Goal: Task Accomplishment & Management: Manage account settings

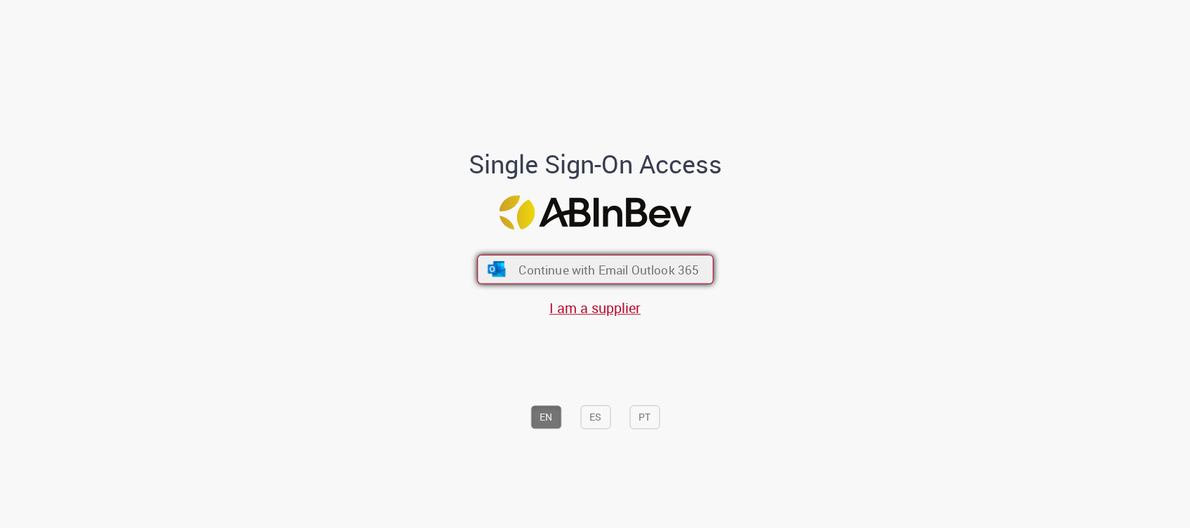
click at [505, 267] on button "Continue with Email Outlook 365" at bounding box center [595, 268] width 237 height 29
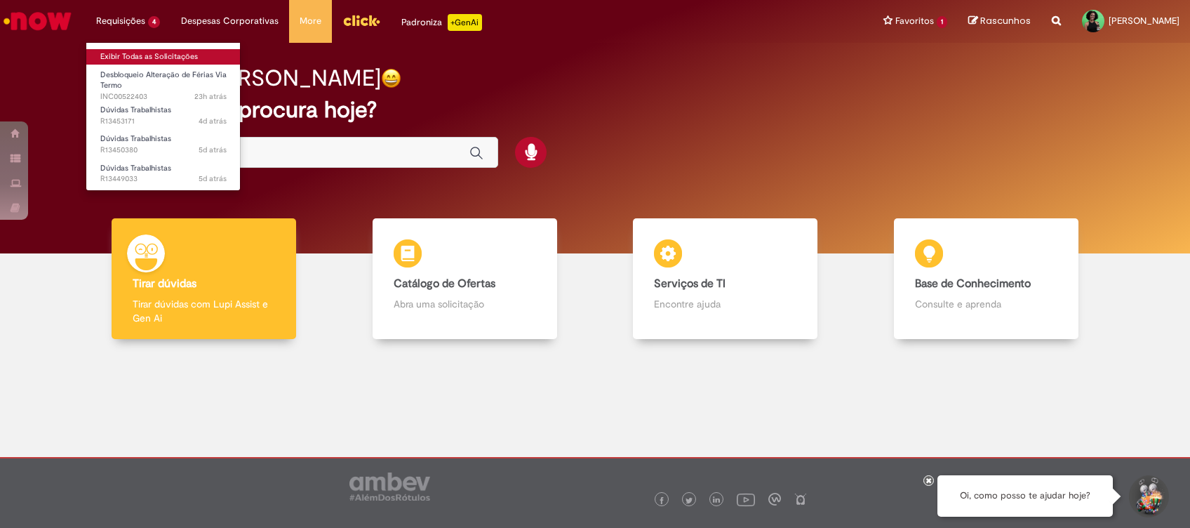
click at [125, 57] on link "Exibir Todas as Solicitações" at bounding box center [163, 56] width 154 height 15
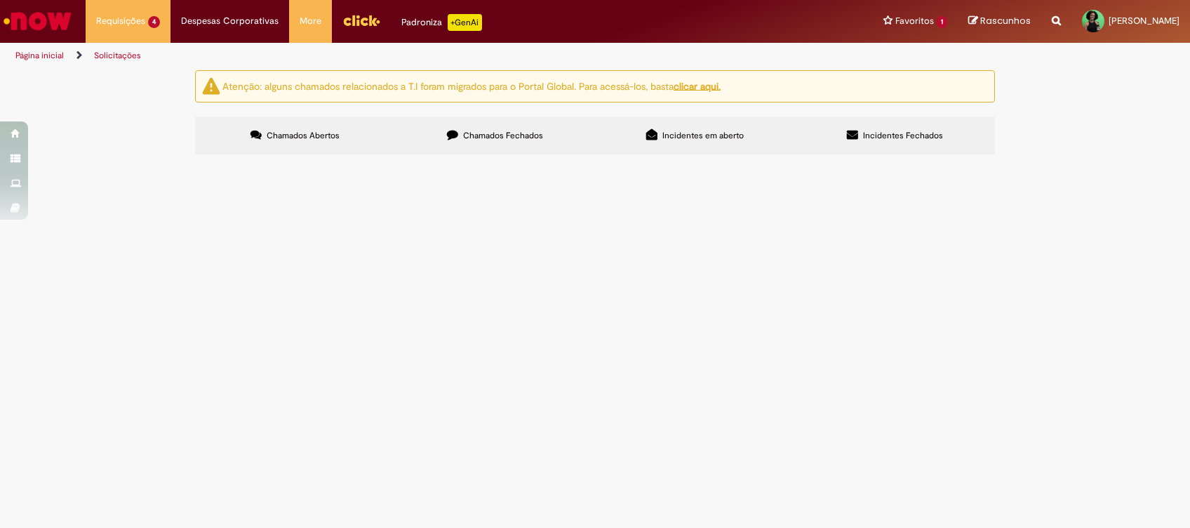
click at [0, 0] on span "Boa tarde, Solicito validação para alteração de férias a termo do GOD da operaç…" at bounding box center [0, 0] width 0 height 0
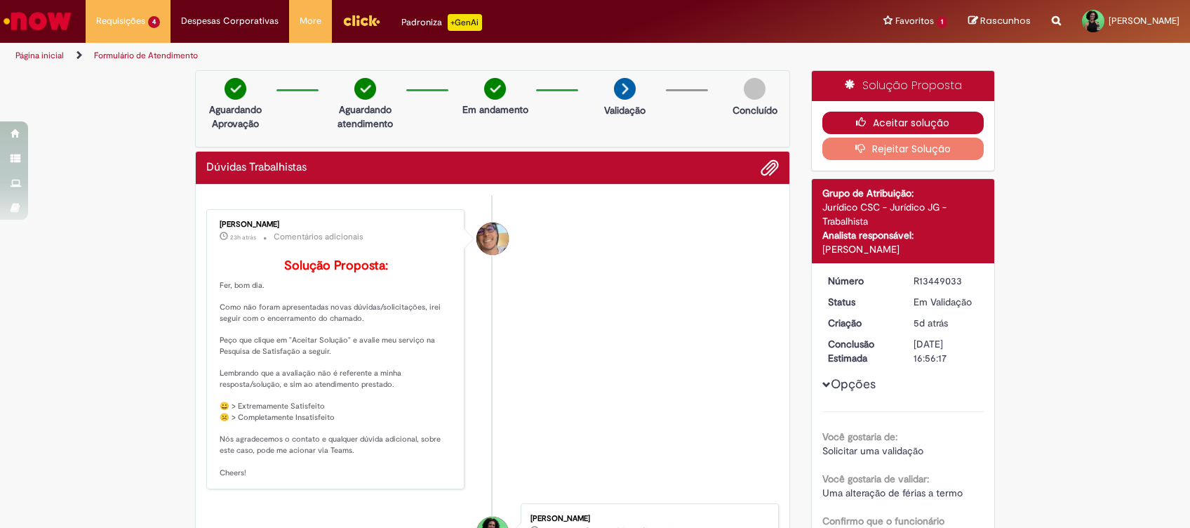
click at [880, 128] on button "Aceitar solução" at bounding box center [904, 123] width 162 height 22
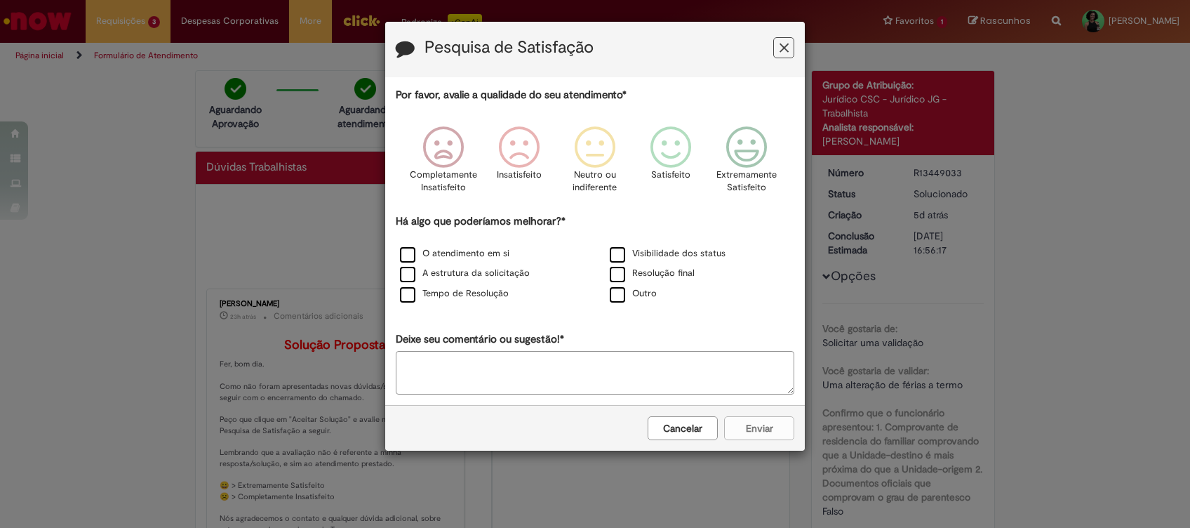
click at [784, 55] on icon "Feedback" at bounding box center [784, 48] width 9 height 15
